Goal: Task Accomplishment & Management: Complete application form

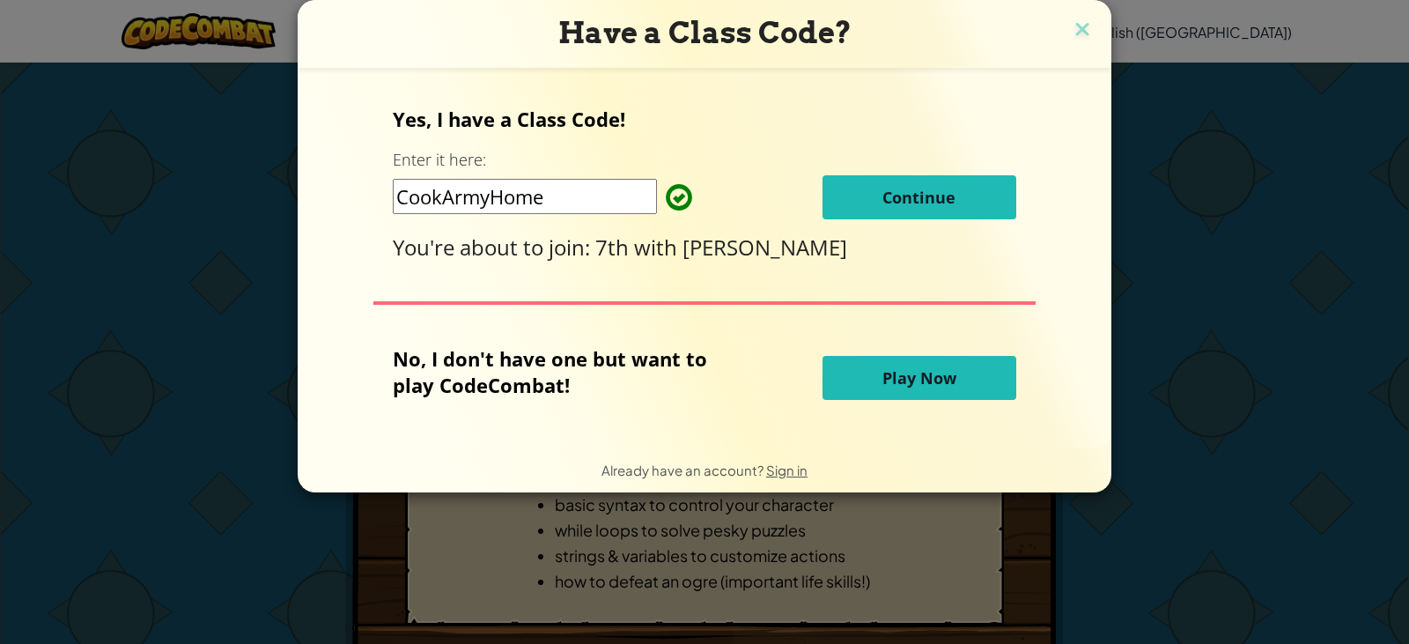
click at [554, 205] on input "CookArmyHome" at bounding box center [525, 196] width 264 height 35
click at [1067, 30] on div "Have a Class Code? Yes, I have a Class Code! Enter it here: CookArmyHome Contin…" at bounding box center [705, 246] width 814 height 492
click at [1077, 33] on img at bounding box center [1082, 31] width 23 height 26
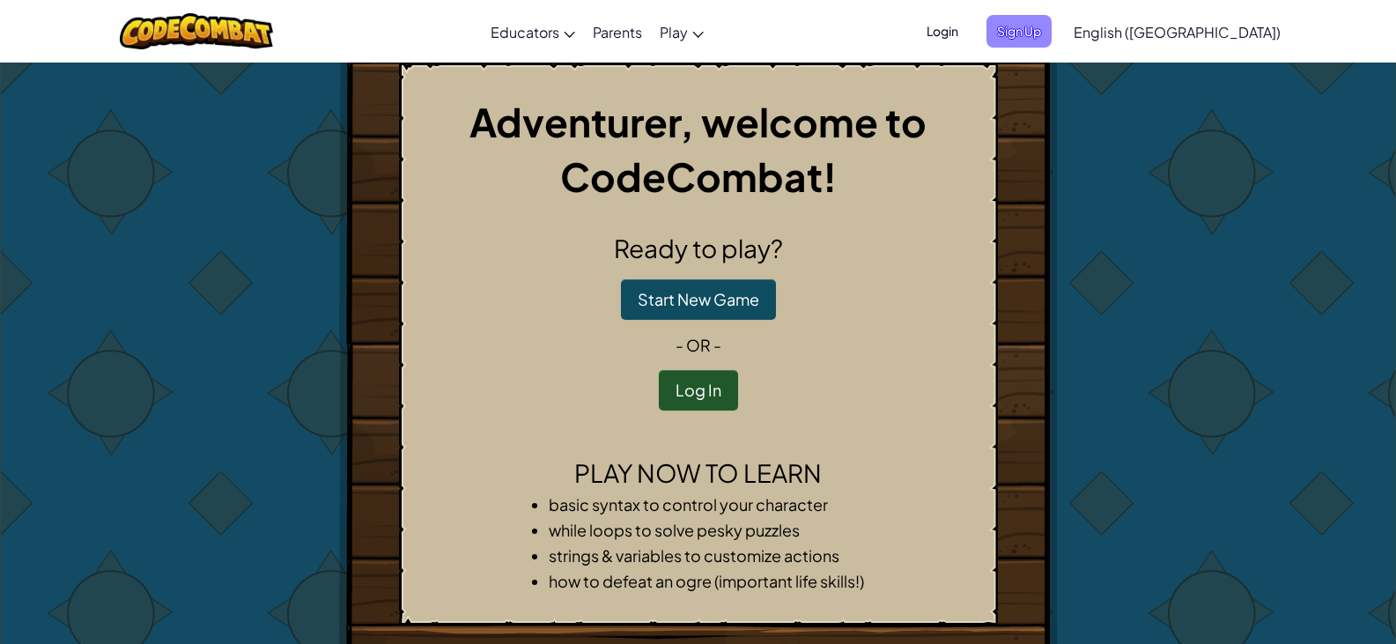
click at [1052, 30] on span "Sign Up" at bounding box center [1018, 31] width 65 height 33
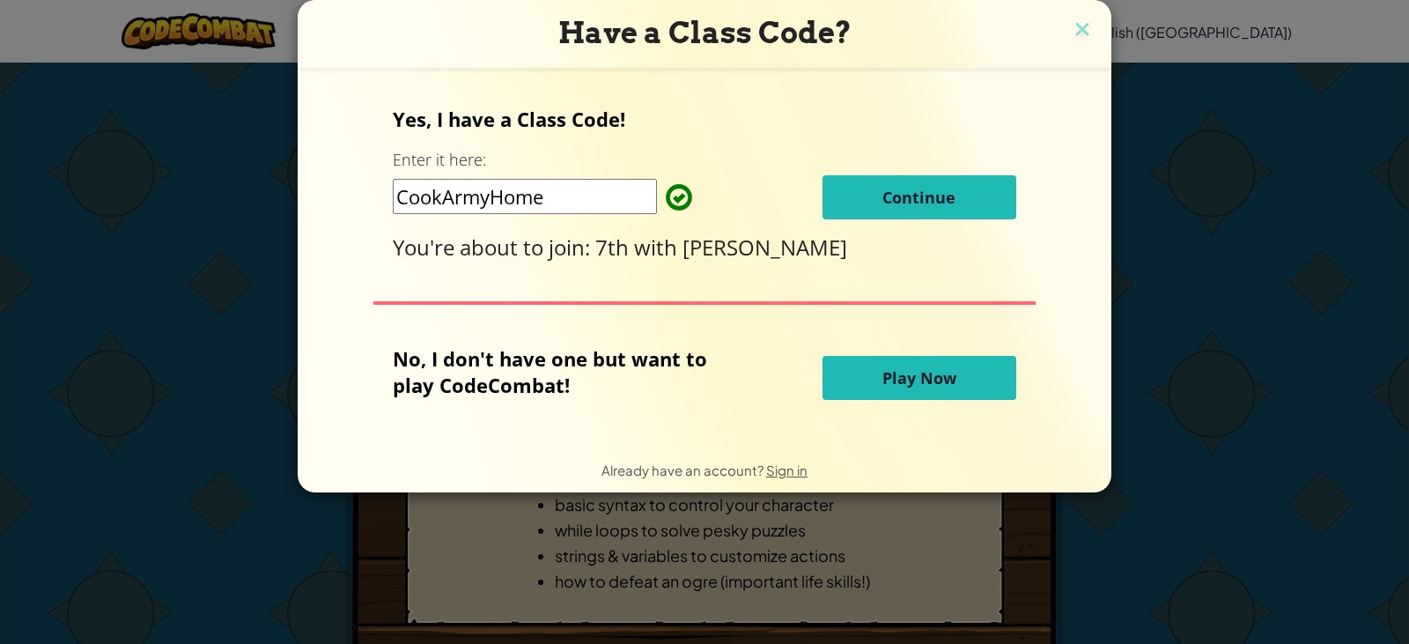
click at [930, 211] on button "Continue" at bounding box center [920, 197] width 194 height 44
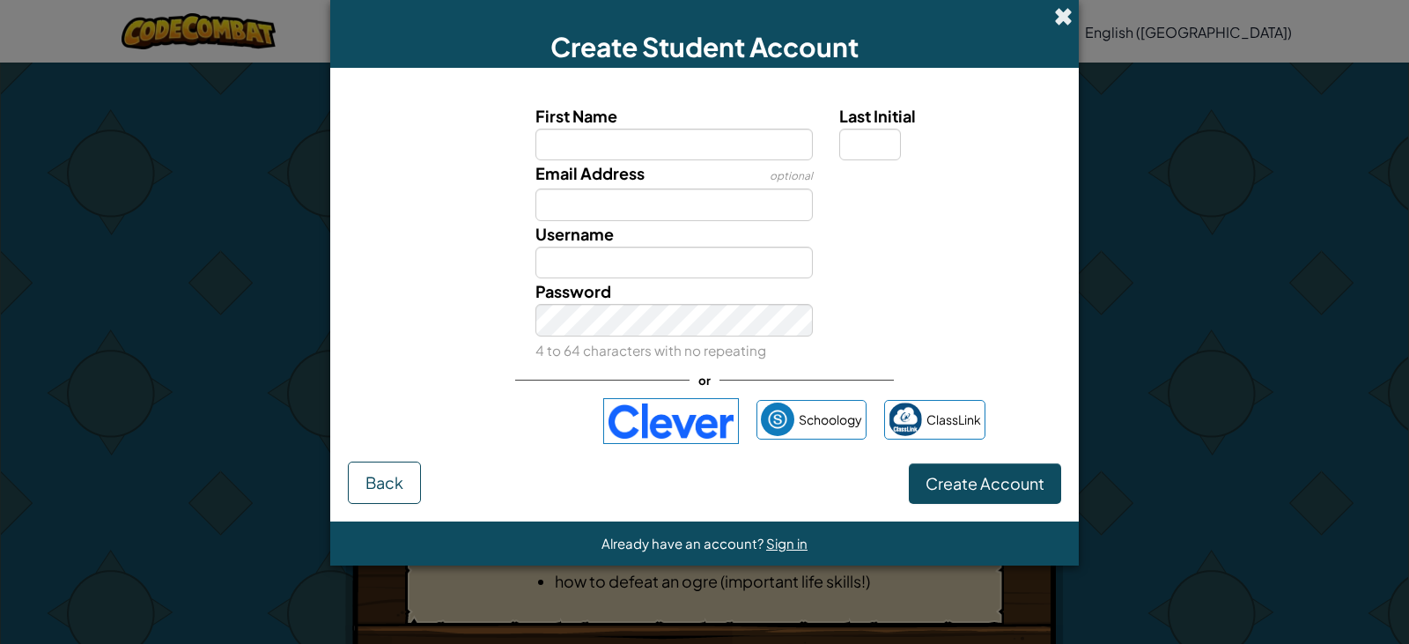
click at [1071, 18] on span at bounding box center [1063, 16] width 18 height 18
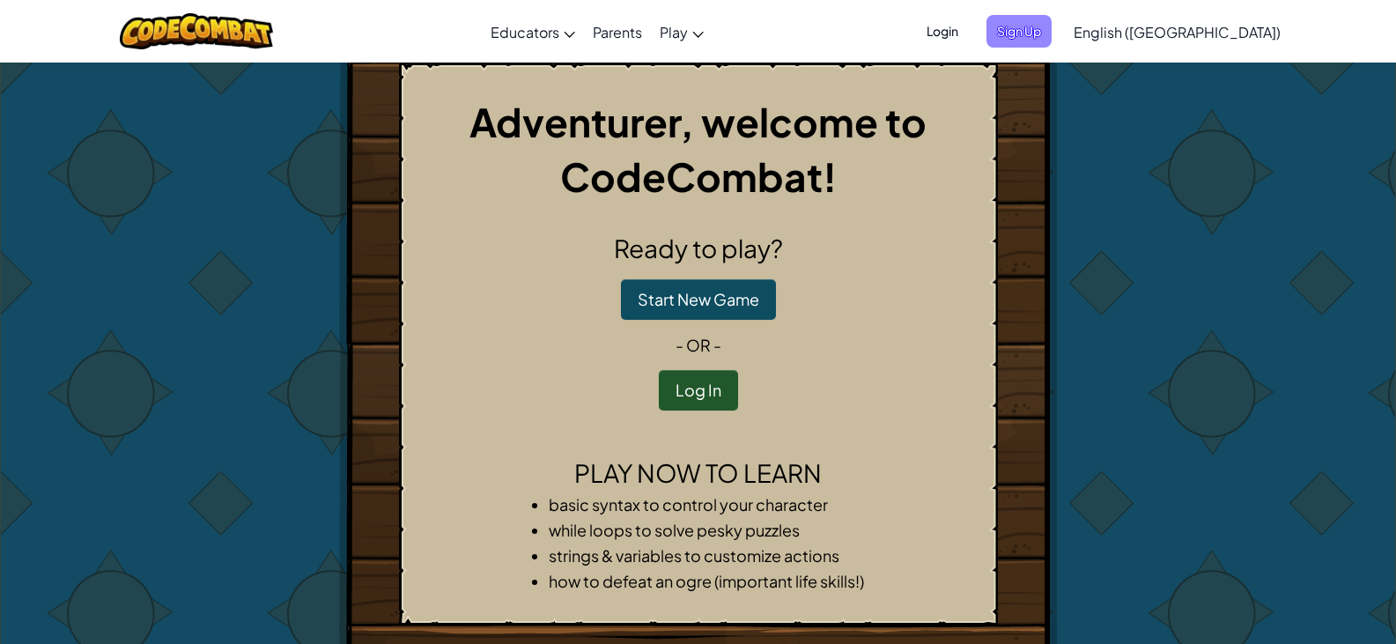
click at [1052, 36] on span "Sign Up" at bounding box center [1018, 31] width 65 height 33
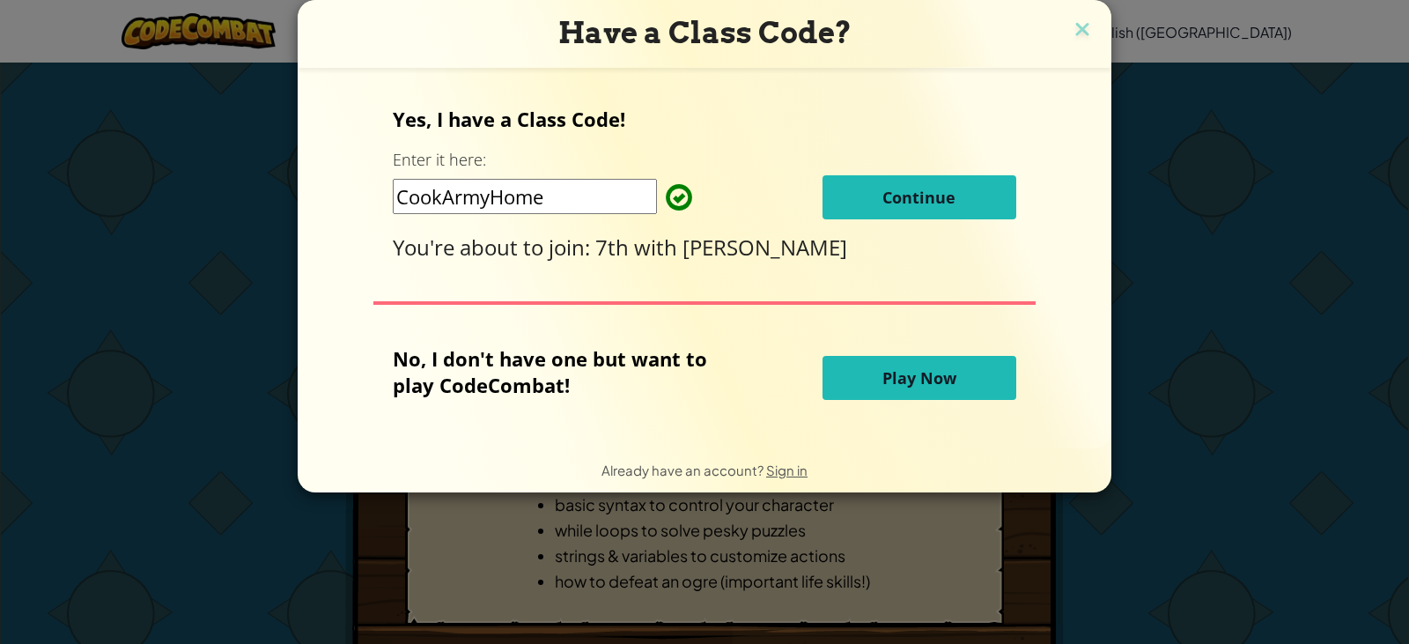
click at [572, 197] on input "CookArmyHome" at bounding box center [525, 196] width 264 height 35
type input "C"
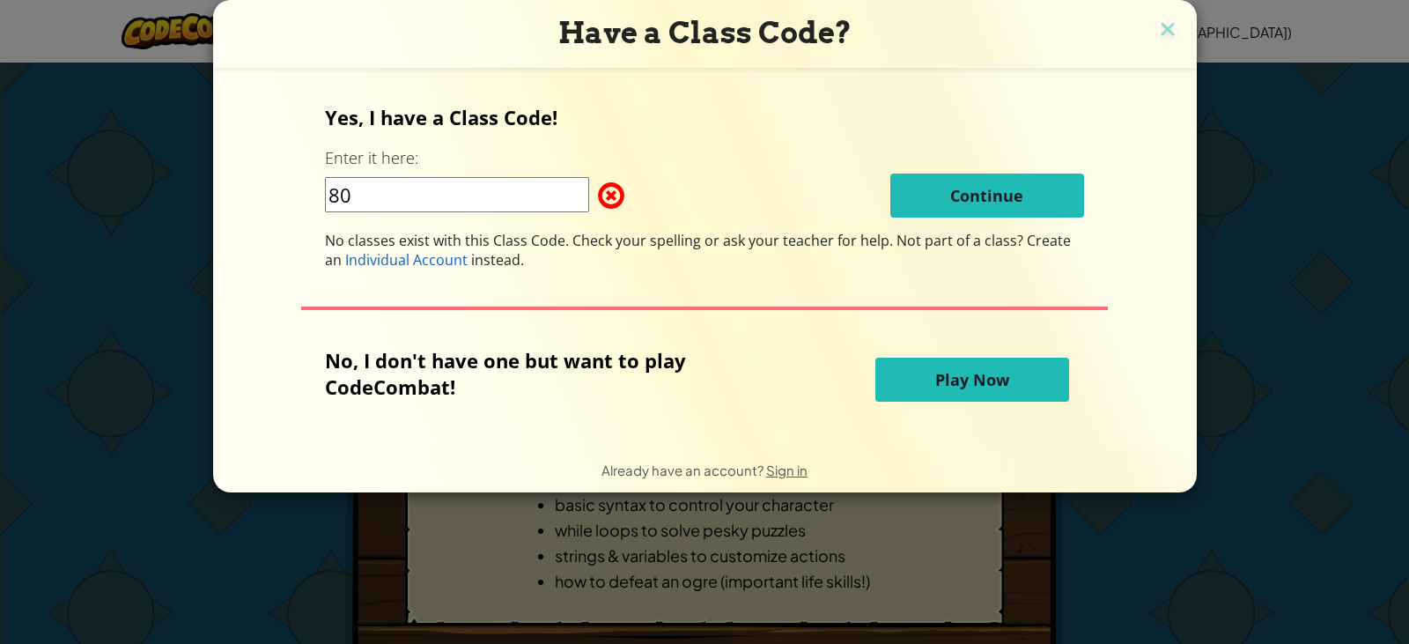
type input "8"
click at [947, 388] on span "Play Now" at bounding box center [972, 379] width 74 height 21
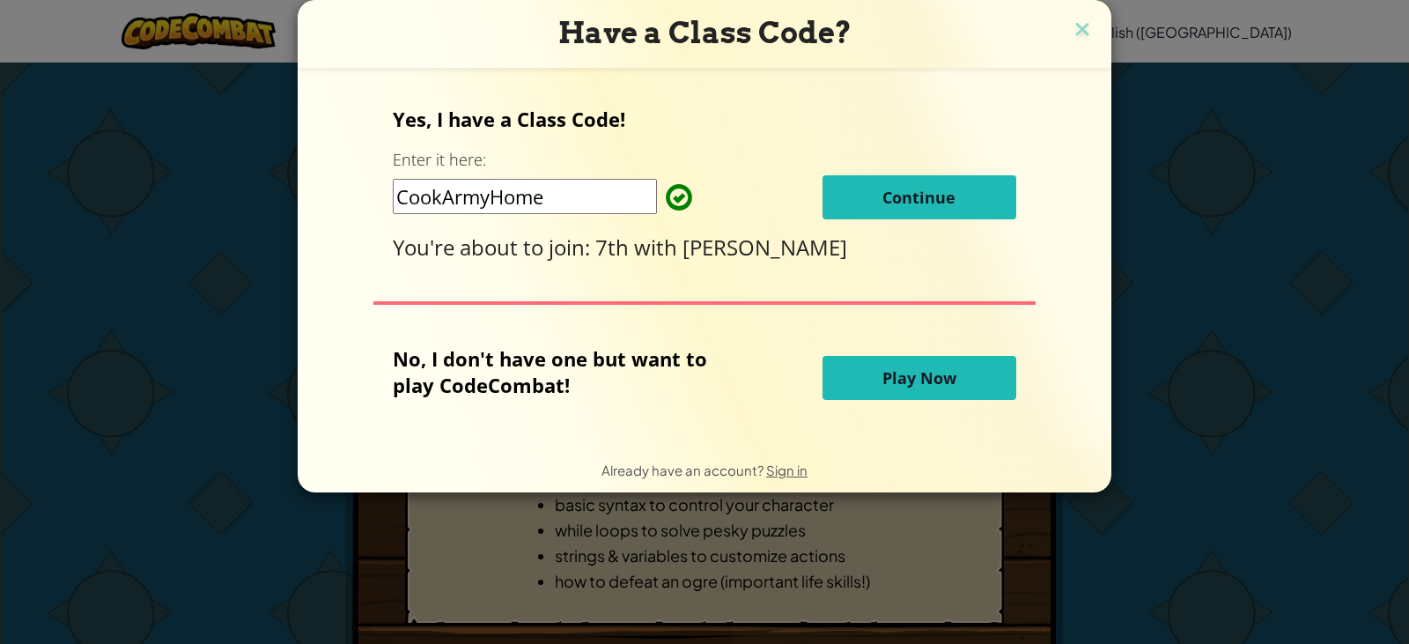
click at [587, 200] on input "CookArmyHome" at bounding box center [525, 196] width 264 height 35
click at [474, 195] on input "CookArmyHome" at bounding box center [525, 196] width 264 height 35
click at [874, 186] on button "Continue" at bounding box center [920, 197] width 194 height 44
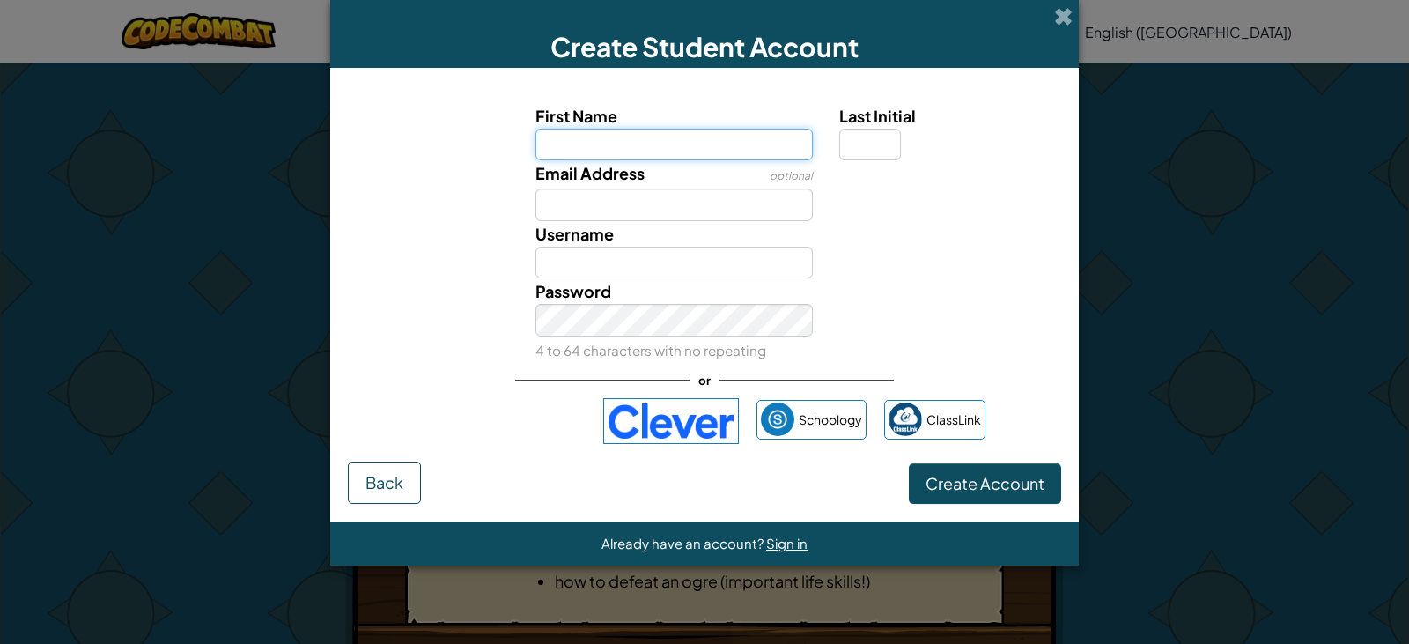
click at [632, 151] on input "First Name" at bounding box center [674, 145] width 278 height 33
type input "L"
click at [363, 480] on button "Back" at bounding box center [384, 482] width 73 height 42
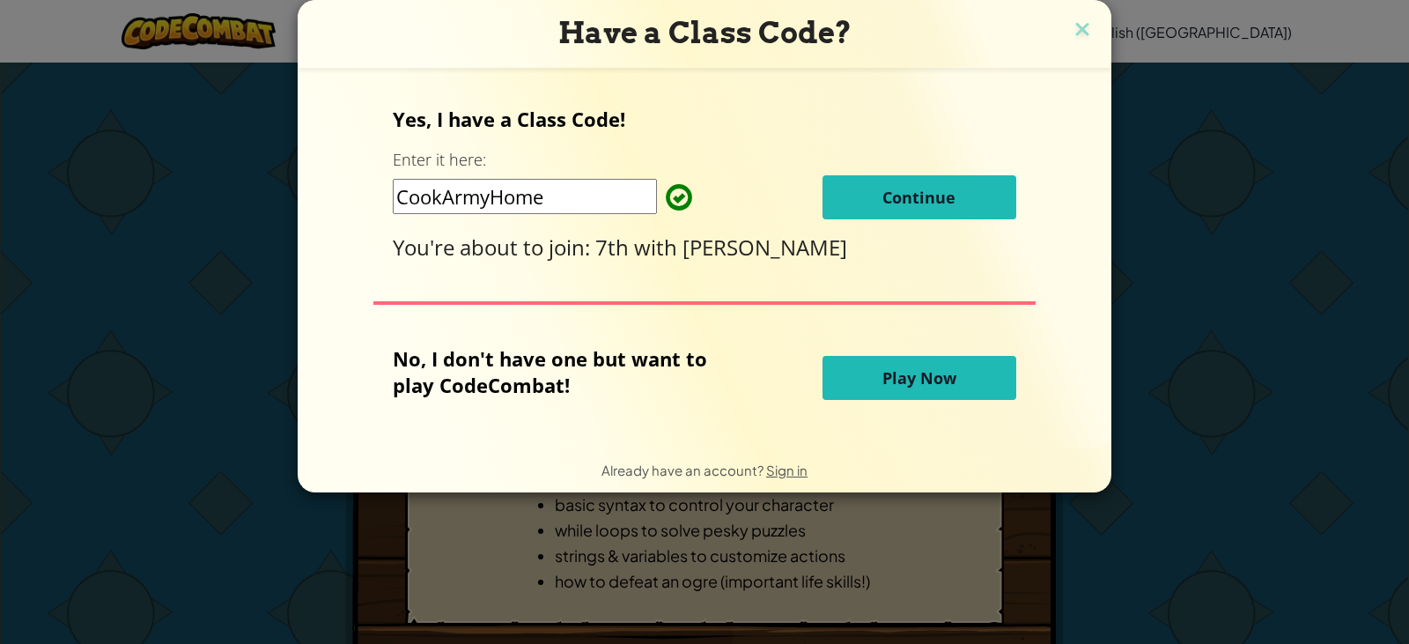
click at [587, 196] on input "CookArmyHome" at bounding box center [525, 196] width 264 height 35
type input "C"
click at [912, 192] on span "Continue" at bounding box center [918, 197] width 73 height 21
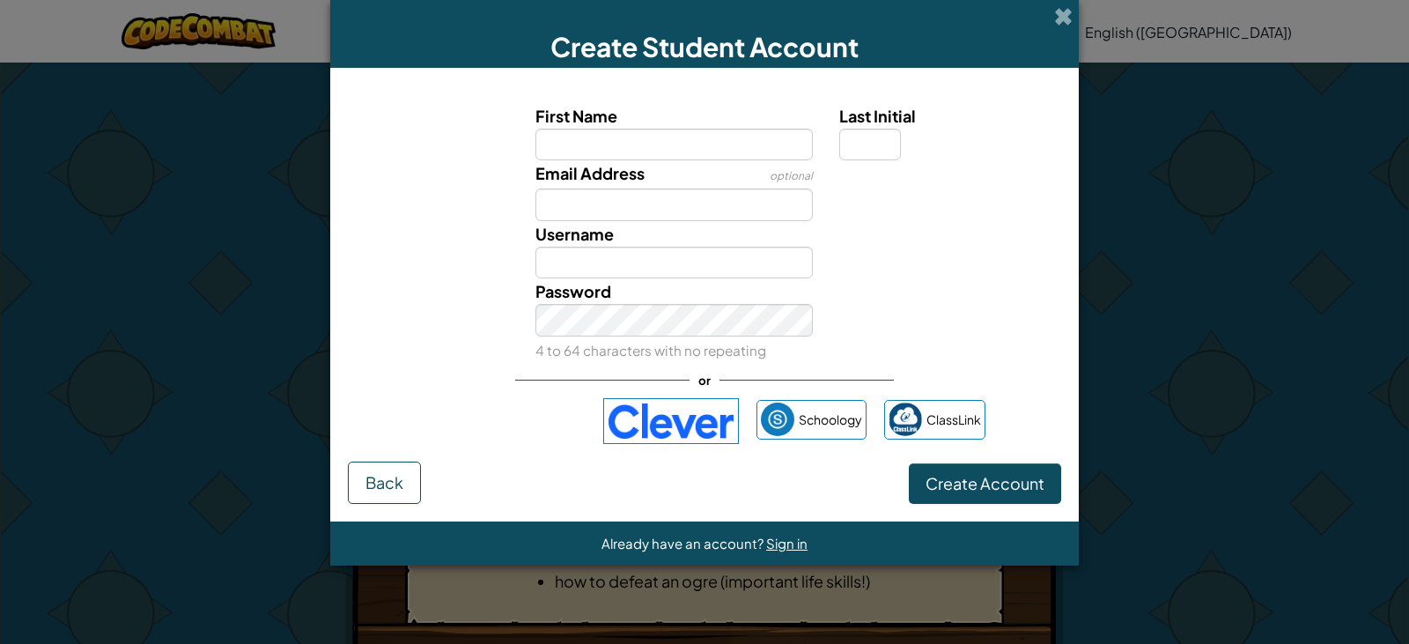
click at [643, 148] on input "First Name" at bounding box center [674, 145] width 278 height 33
click at [714, 267] on input "Username" at bounding box center [674, 263] width 278 height 33
click at [646, 158] on input "First Name" at bounding box center [674, 145] width 278 height 33
type input "Luis"
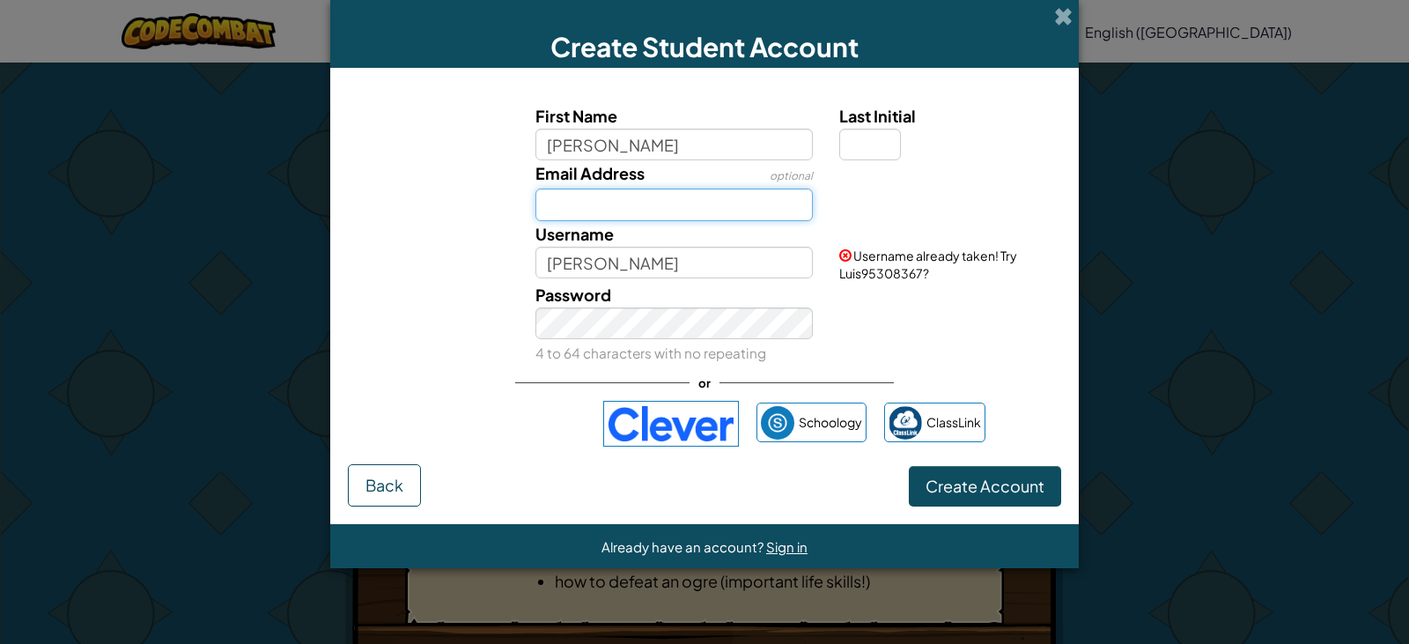
click at [643, 208] on input "Email Address" at bounding box center [674, 204] width 278 height 33
type input "1"
click at [699, 208] on input "Email Address" at bounding box center [674, 204] width 278 height 33
click at [716, 201] on input "Email Address" at bounding box center [674, 204] width 278 height 33
drag, startPoint x: 716, startPoint y: 201, endPoint x: 710, endPoint y: 194, distance: 9.4
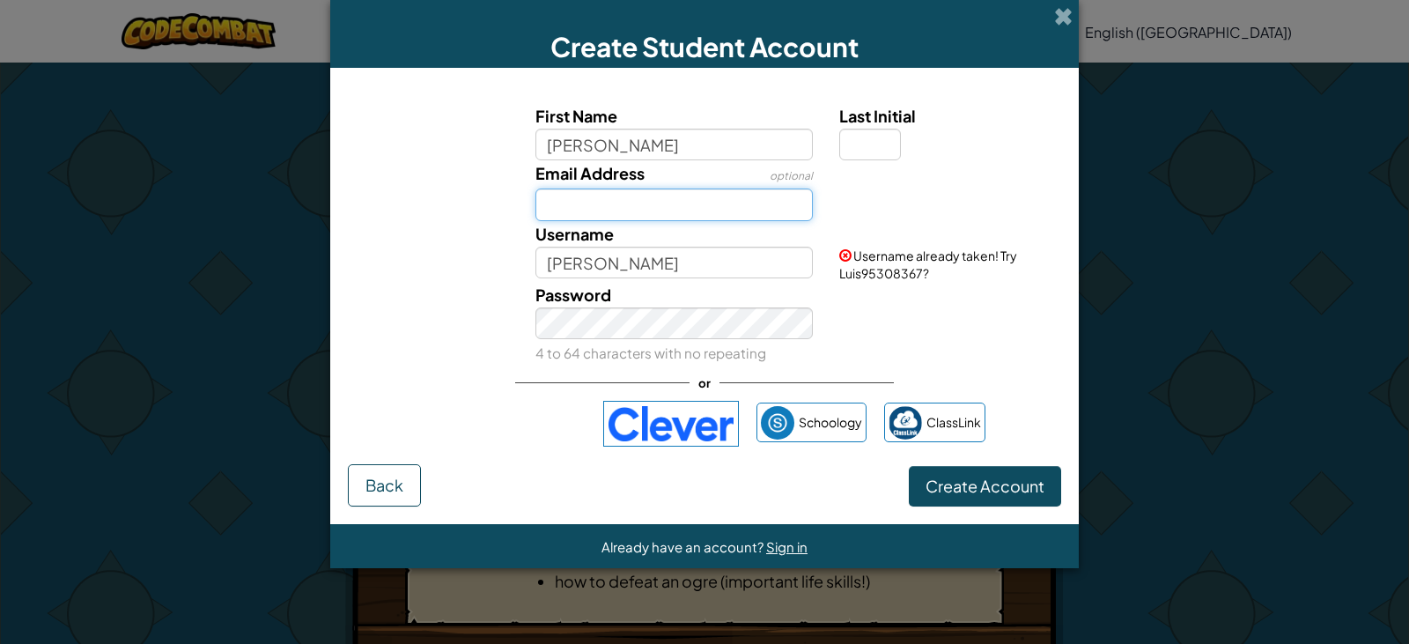
click at [711, 200] on input "Email Address" at bounding box center [674, 204] width 278 height 33
click at [587, 203] on input "Email Address" at bounding box center [674, 204] width 278 height 33
drag, startPoint x: 587, startPoint y: 203, endPoint x: 874, endPoint y: 226, distance: 288.1
click at [874, 226] on div "Username already taken! Try Luis95308367?" at bounding box center [948, 251] width 244 height 61
click at [609, 215] on input "Email Address" at bounding box center [674, 204] width 278 height 33
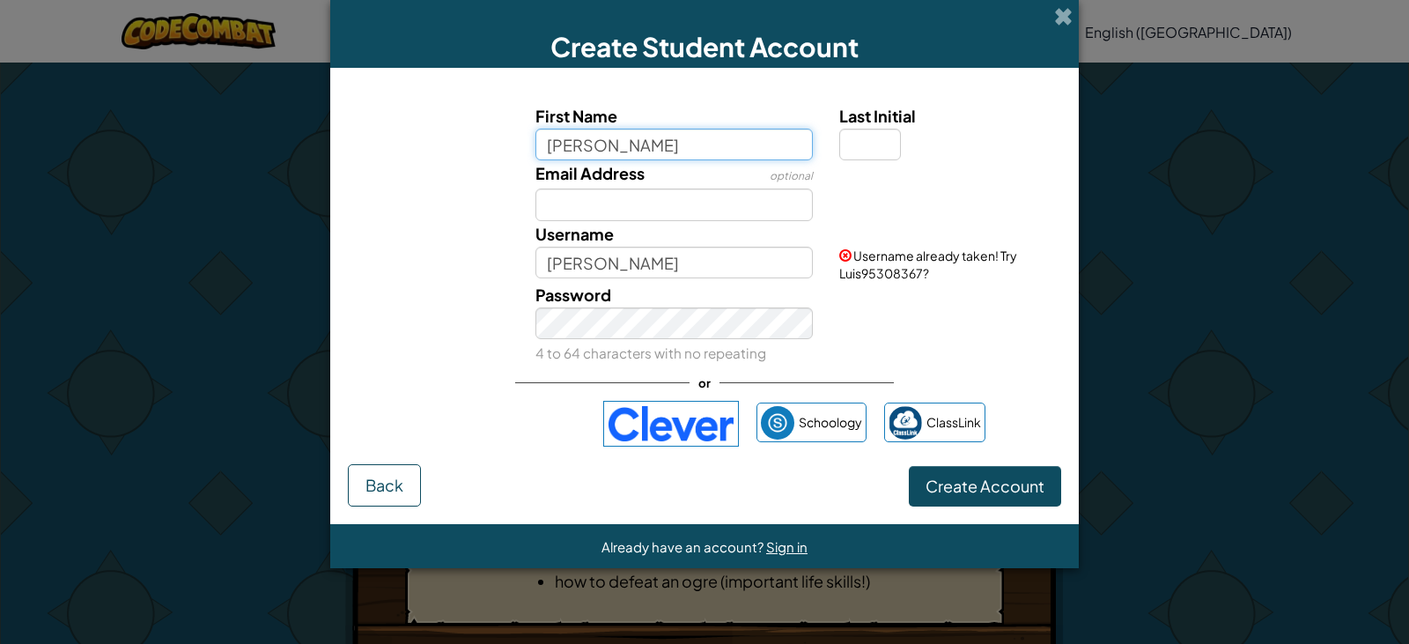
click at [641, 144] on input "Luis" at bounding box center [674, 145] width 278 height 33
type input "L"
type input "d"
type input "l"
type input "d"
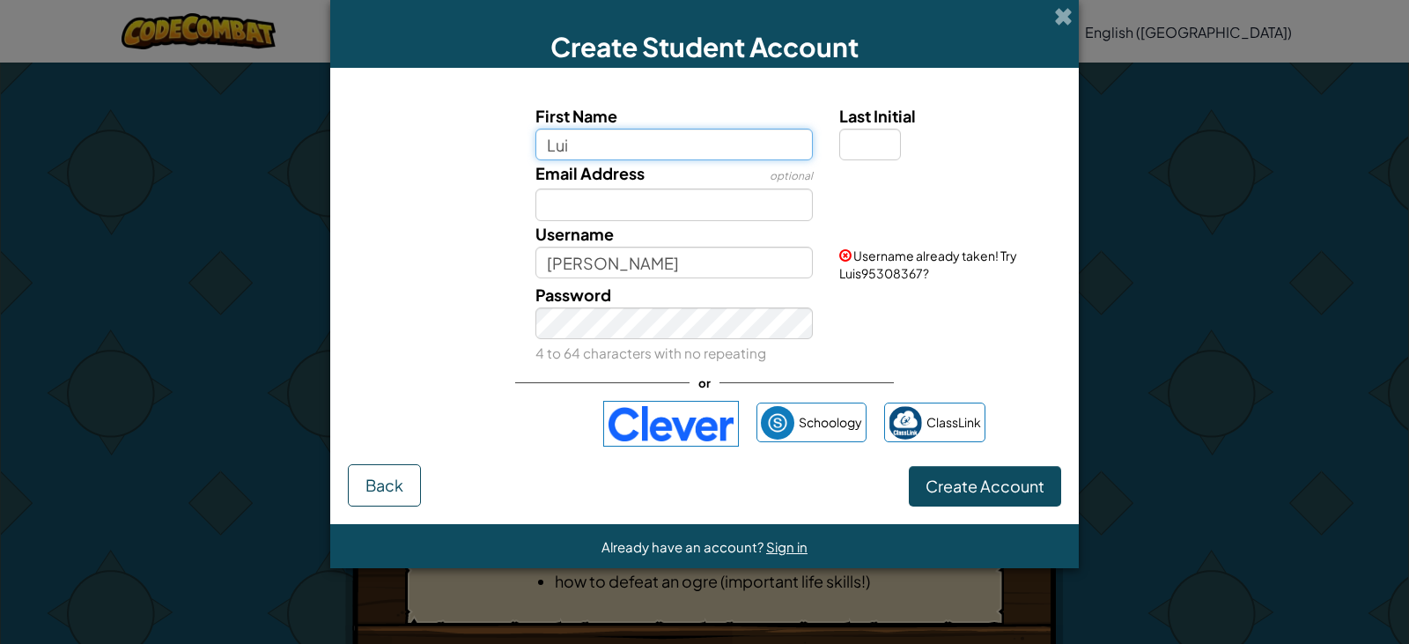
type input "Luis"
click at [1058, 14] on span at bounding box center [1063, 16] width 18 height 18
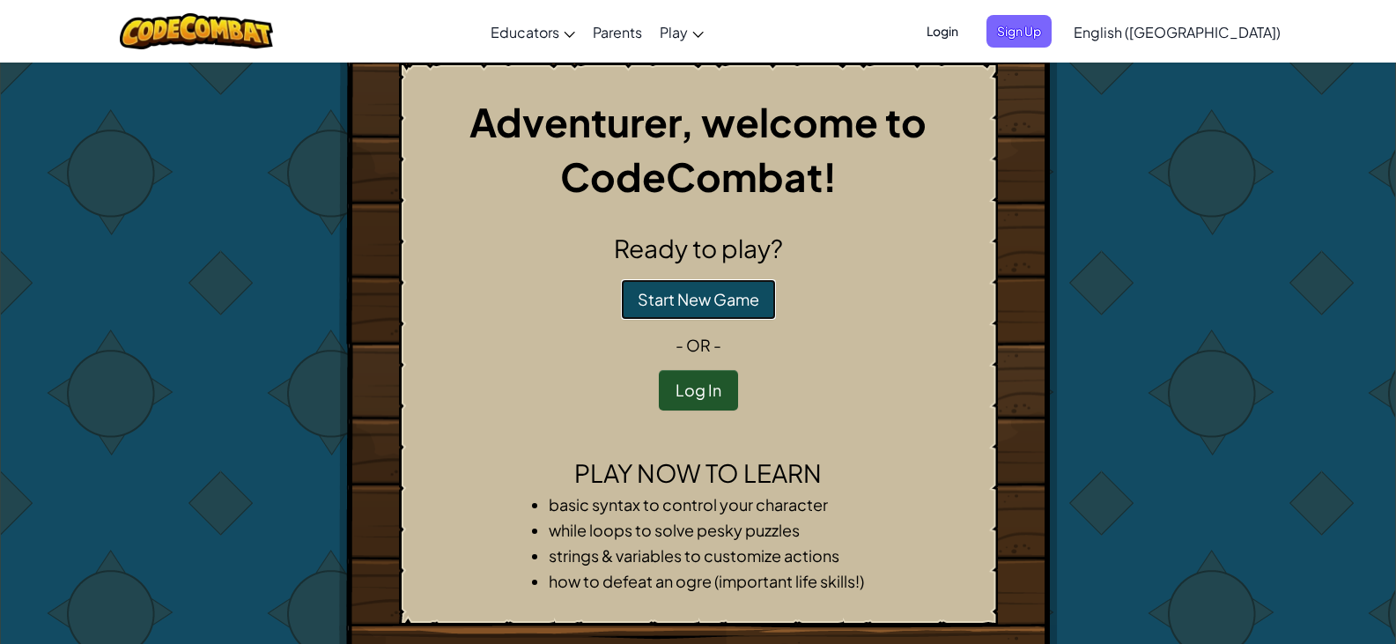
click at [670, 291] on button "Start New Game" at bounding box center [698, 299] width 155 height 41
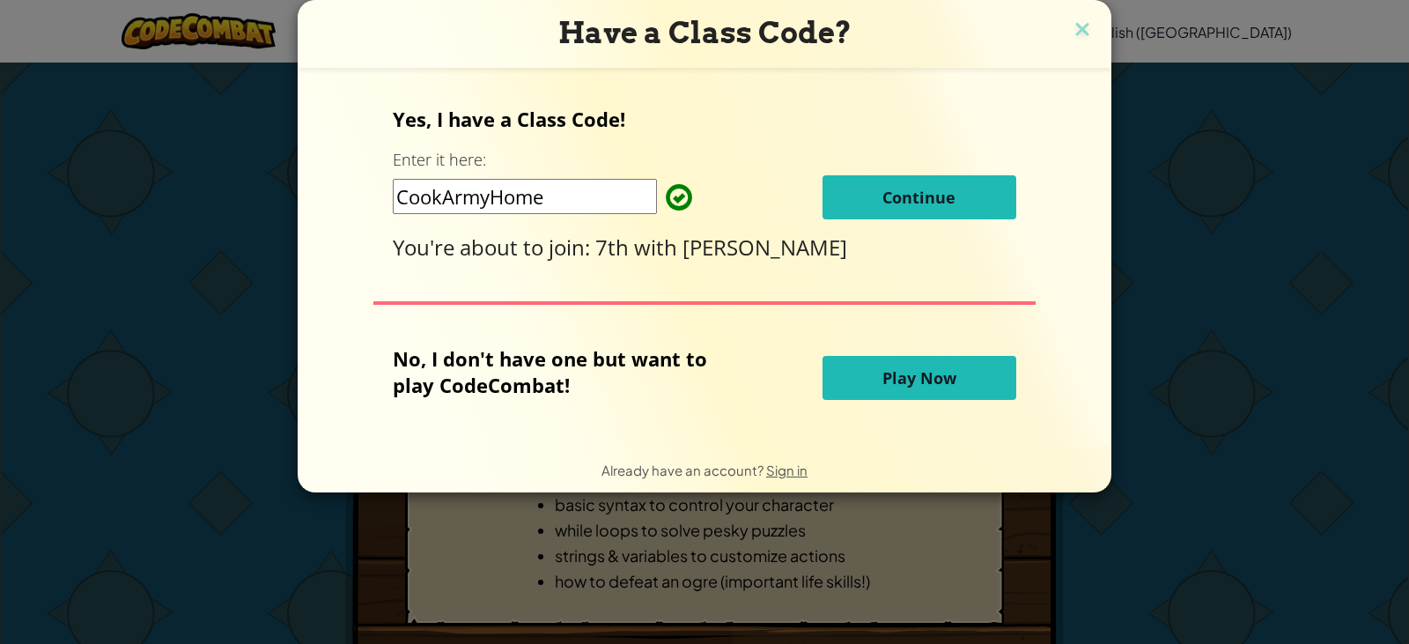
click at [930, 382] on span "Play Now" at bounding box center [919, 377] width 74 height 21
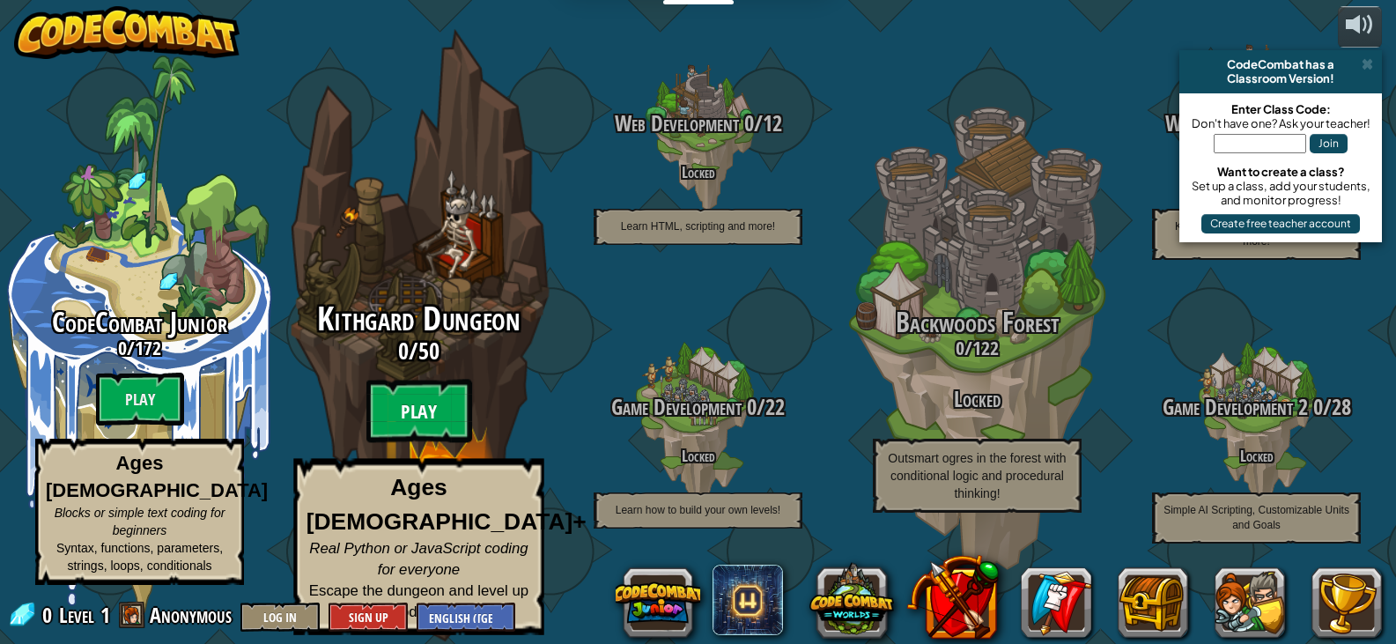
click at [415, 426] on btn "Play" at bounding box center [419, 411] width 106 height 63
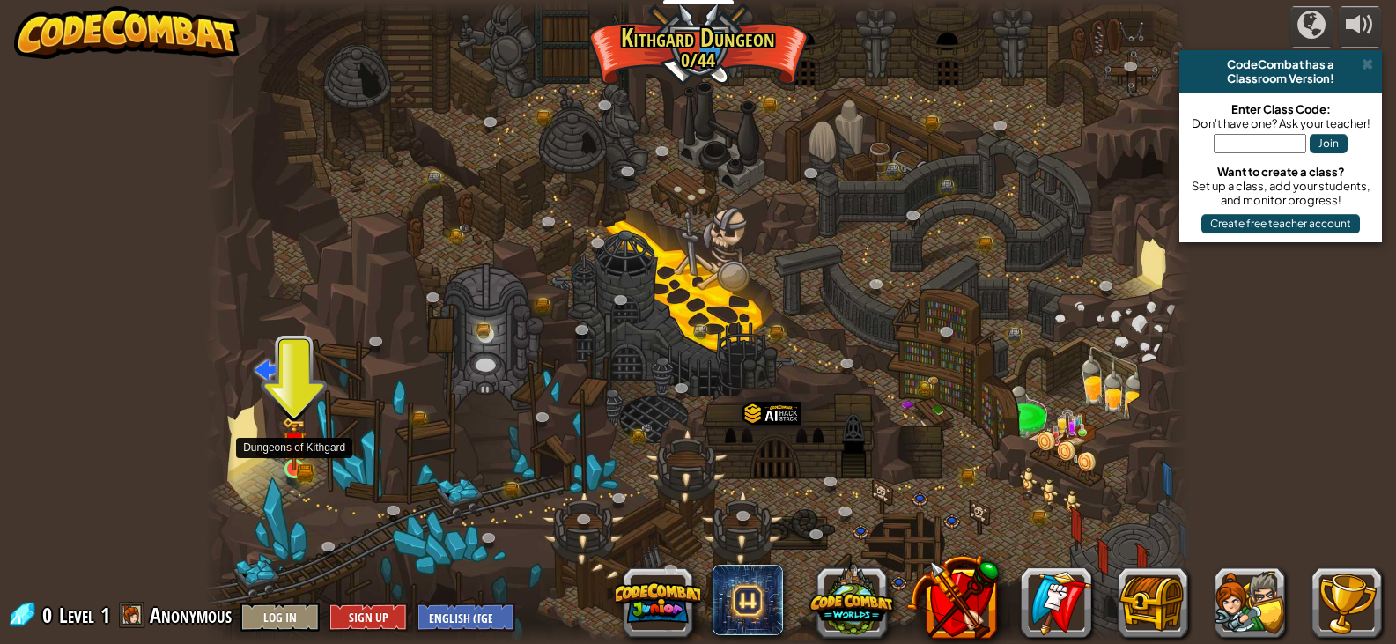
click at [301, 467] on img at bounding box center [294, 444] width 25 height 54
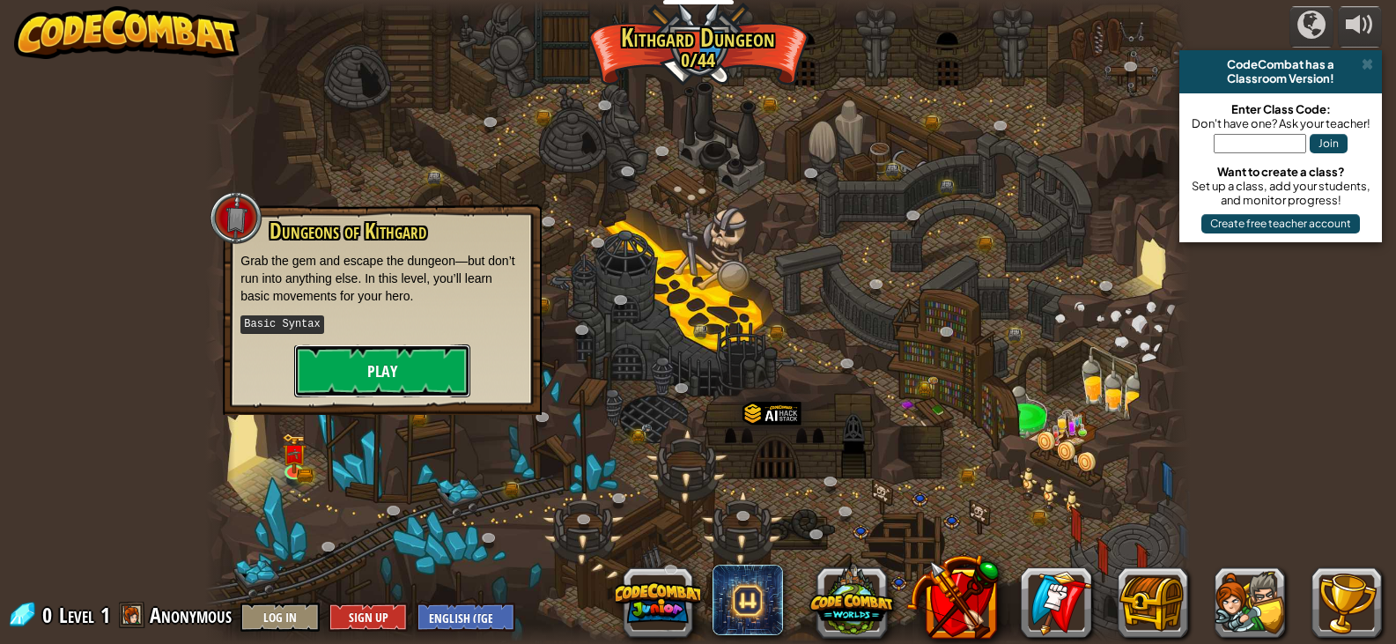
click at [389, 367] on button "Play" at bounding box center [382, 370] width 176 height 53
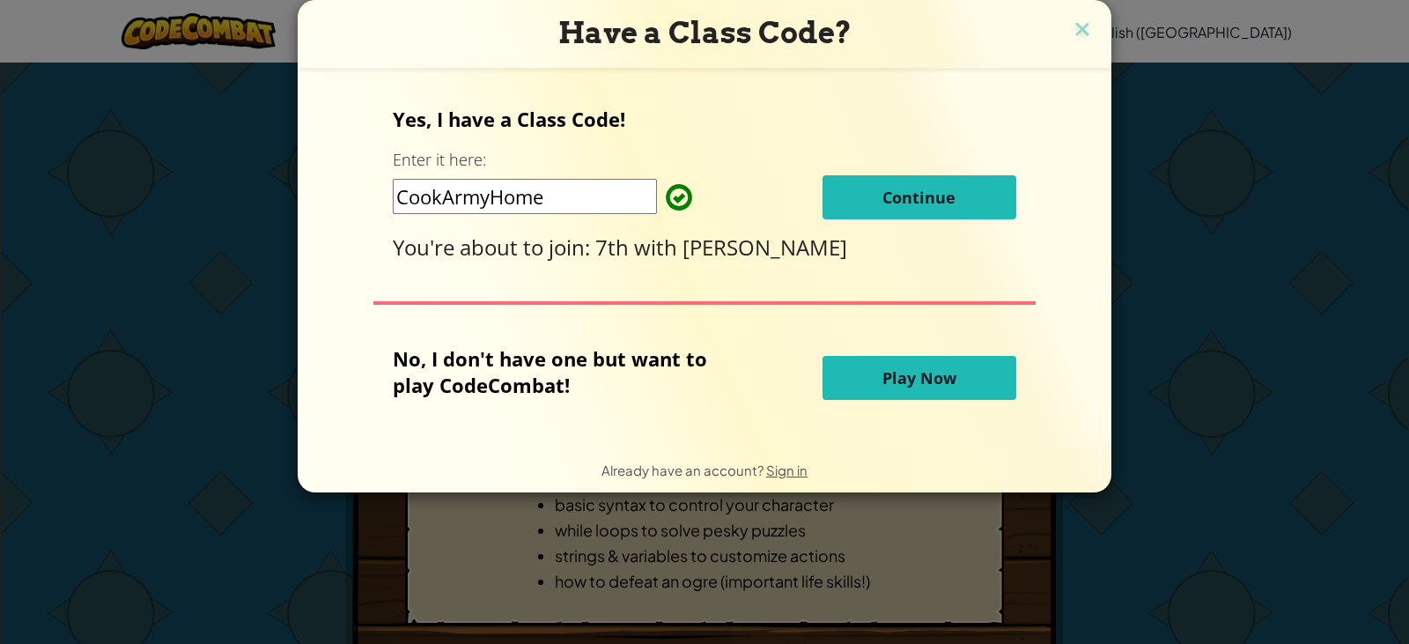
click at [910, 196] on span "Continue" at bounding box center [918, 197] width 73 height 21
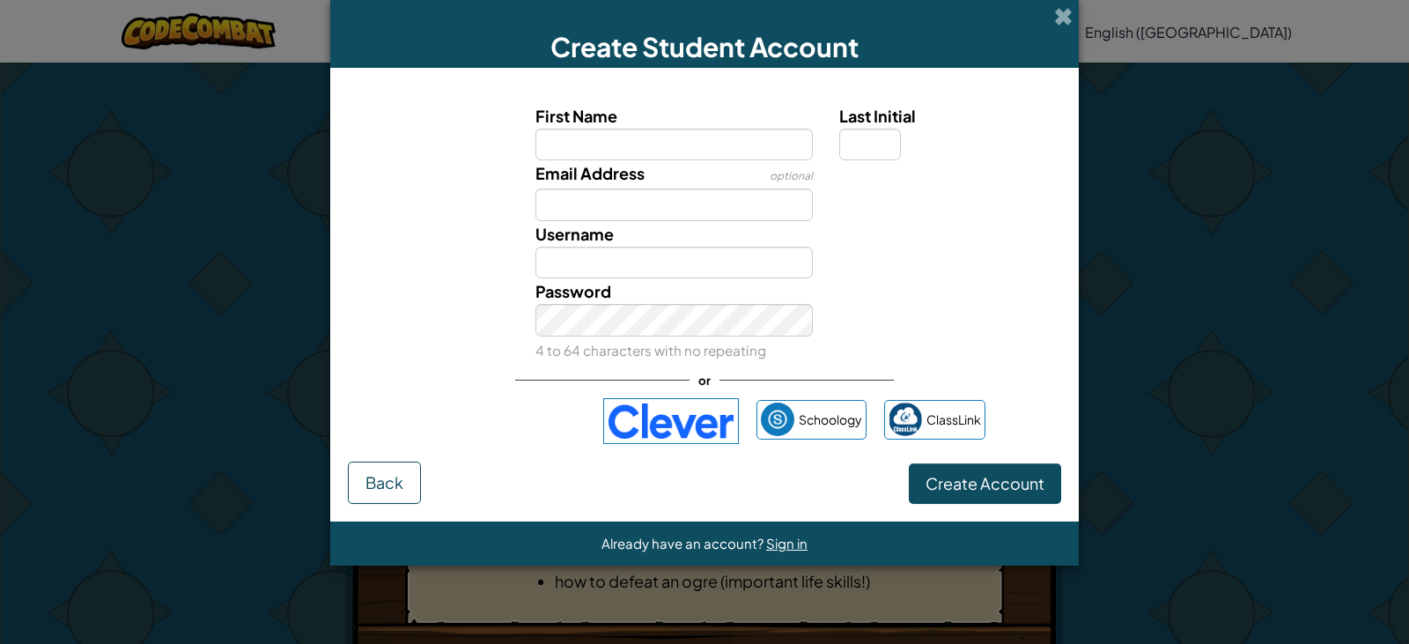
click at [656, 144] on input "First Name" at bounding box center [674, 145] width 278 height 33
type input "Luisperezaguilar"
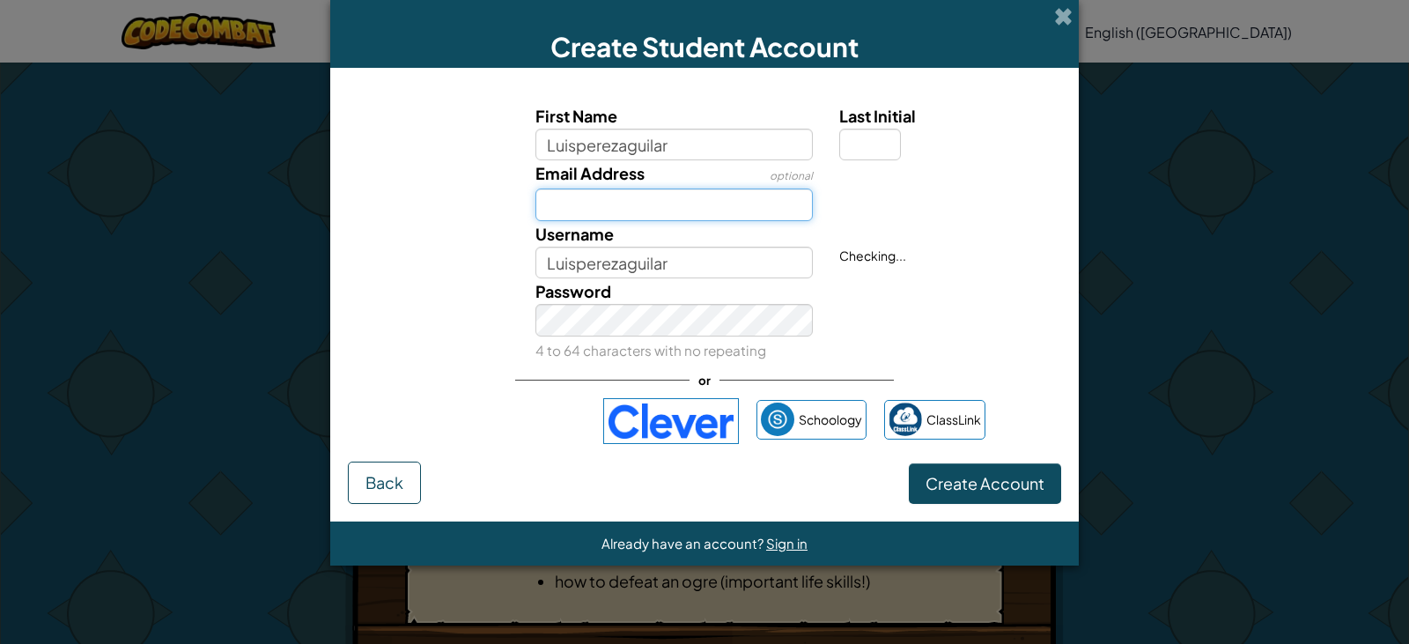
click at [642, 197] on input "Email Address" at bounding box center [674, 204] width 278 height 33
click at [633, 225] on div "Username Luisperezaguilar" at bounding box center [674, 250] width 305 height 58
click at [602, 215] on input "Email Address" at bounding box center [674, 204] width 278 height 33
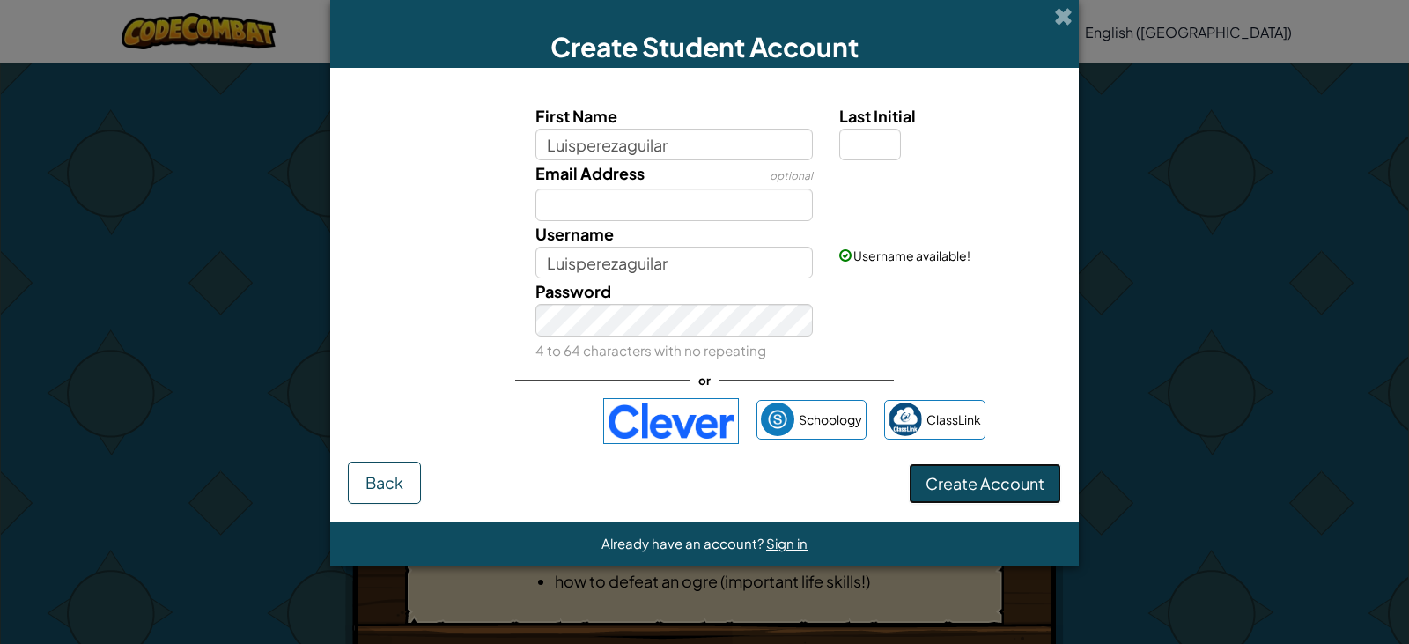
click at [994, 494] on button "Create Account" at bounding box center [985, 483] width 152 height 41
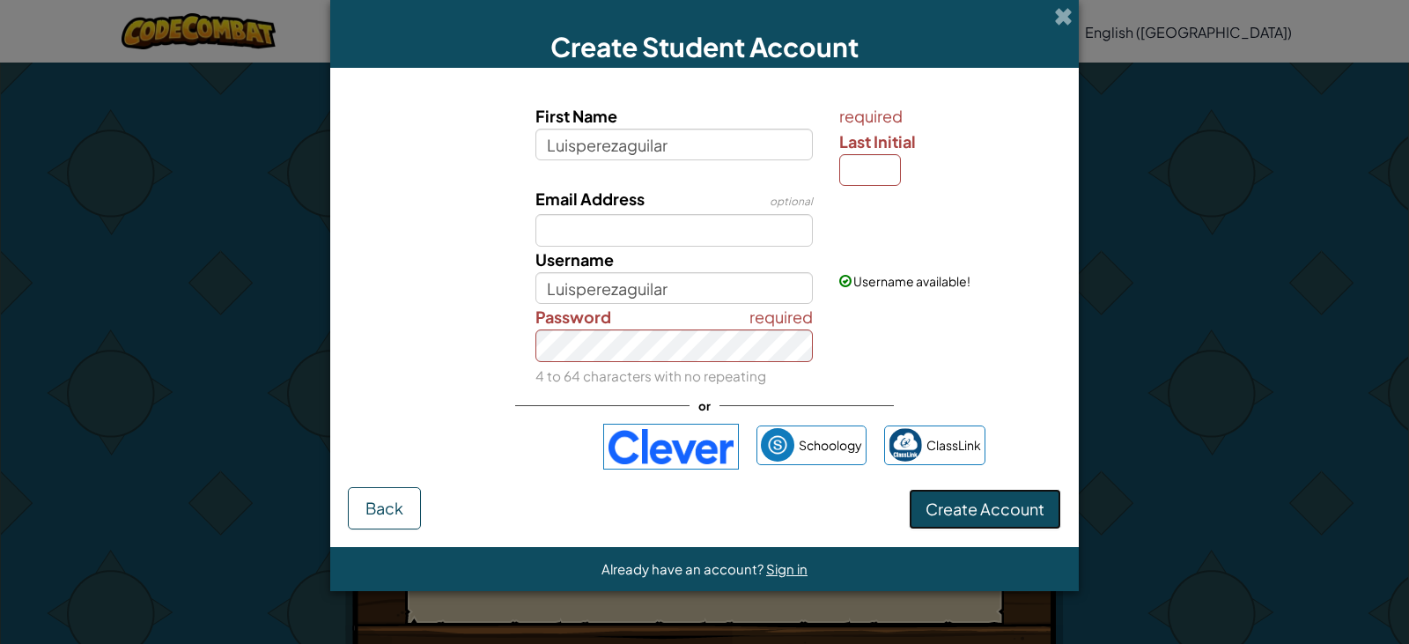
click at [993, 505] on span "Create Account" at bounding box center [985, 508] width 119 height 20
drag, startPoint x: 899, startPoint y: 173, endPoint x: 886, endPoint y: 187, distance: 19.3
click at [898, 173] on input "Last Initial" at bounding box center [870, 170] width 62 height 33
type input "1"
type input "2"
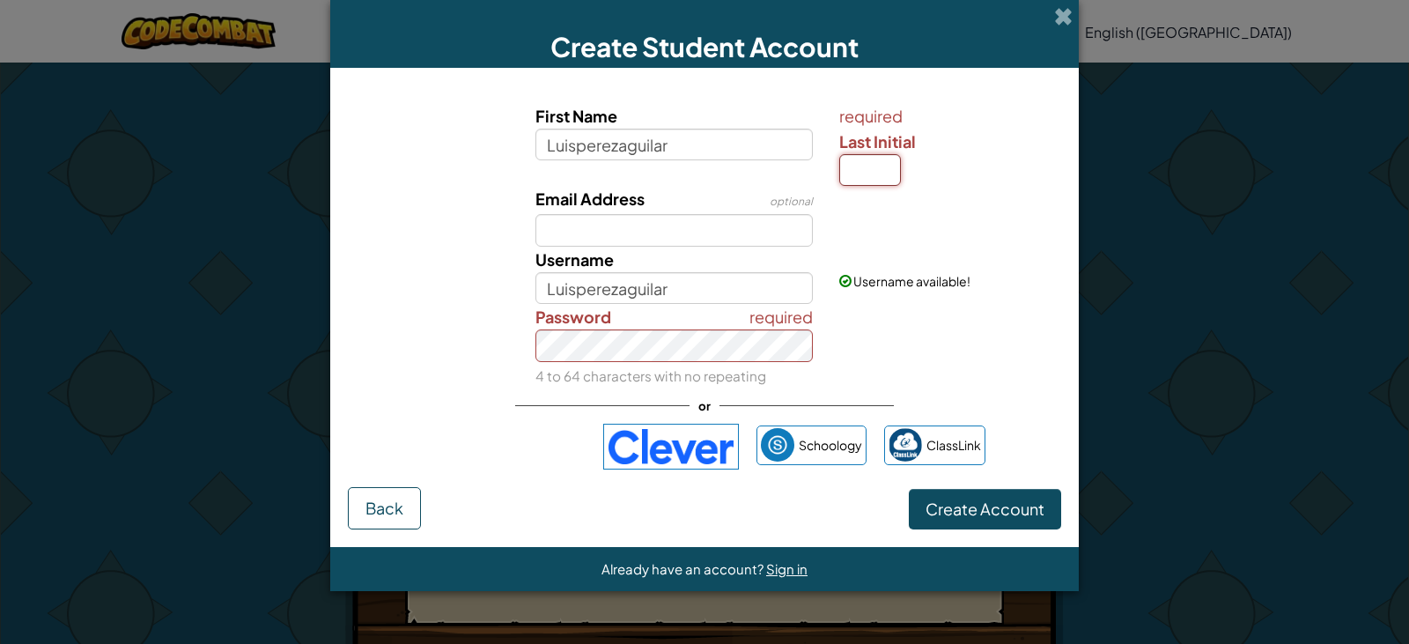
type input "4"
type input "6"
drag, startPoint x: 698, startPoint y: 231, endPoint x: 733, endPoint y: 265, distance: 49.2
click at [698, 233] on input "Email Address" at bounding box center [674, 230] width 278 height 33
click at [664, 232] on input "Email Address" at bounding box center [674, 230] width 278 height 33
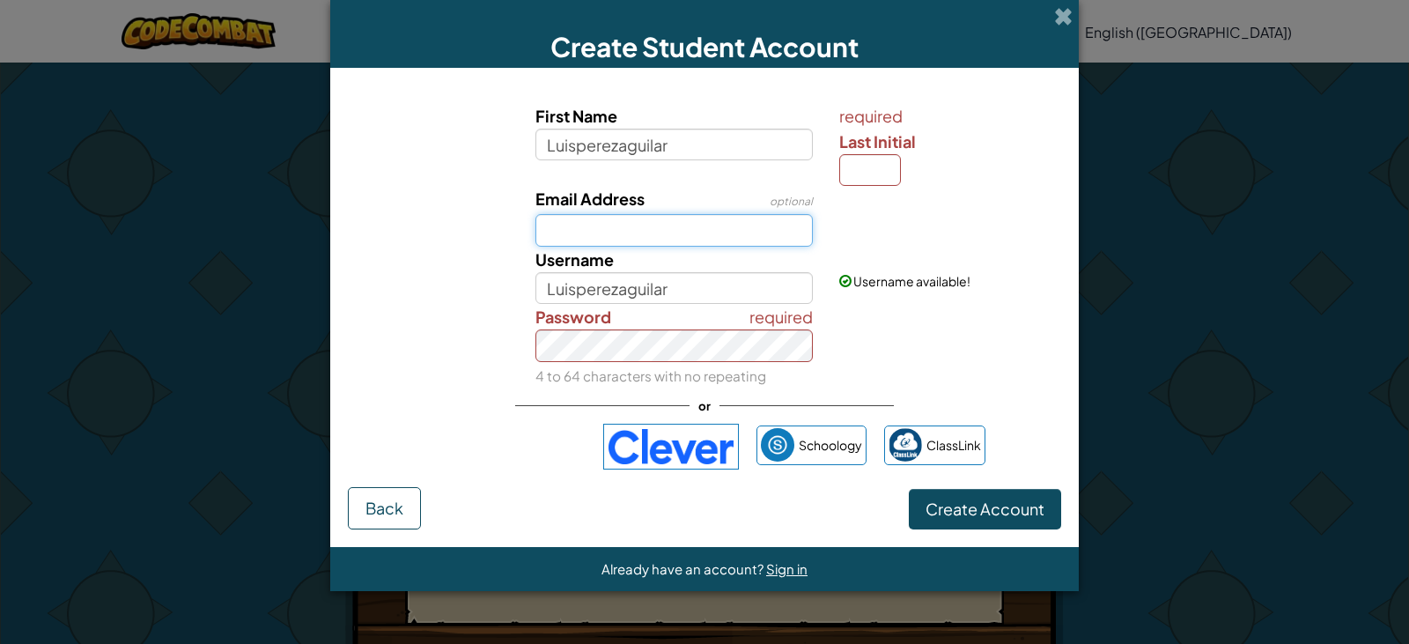
click at [744, 227] on input "Email Address" at bounding box center [674, 230] width 278 height 33
click at [643, 226] on input "Email Address" at bounding box center [674, 230] width 278 height 33
type input "A"
